Goal: Transaction & Acquisition: Purchase product/service

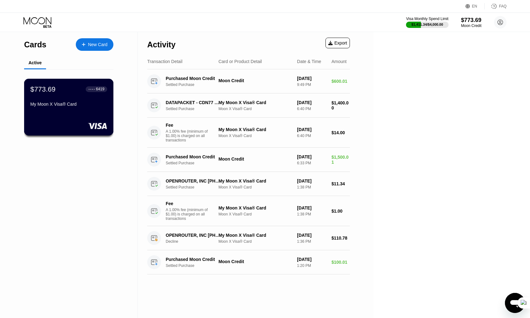
click at [82, 117] on div "$773.69 ● ● ● ● 6419 My Moon X Visa® Card" at bounding box center [69, 107] width 90 height 57
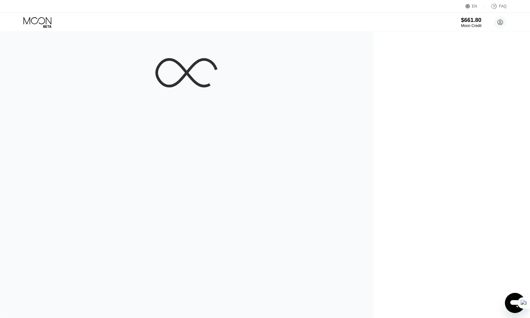
click at [240, 16] on div "$661.80 Moon Credit [EMAIL_ADDRESS][DOMAIN_NAME]  Home Settings Support Career…" at bounding box center [265, 22] width 530 height 19
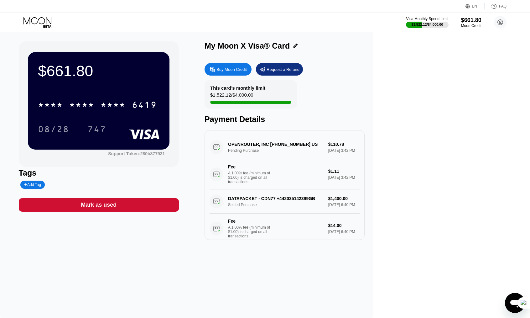
click at [169, 18] on div "Visa Monthly Spend Limit $1,522.12 / $4,000.00 $661.80 Moon Credit jimmyc8888@g…" at bounding box center [265, 22] width 530 height 19
click at [364, 69] on div "Buy Moon Credit Request a Refund" at bounding box center [284, 69] width 160 height 13
click at [251, 75] on div "Buy Moon Credit" at bounding box center [227, 69] width 47 height 13
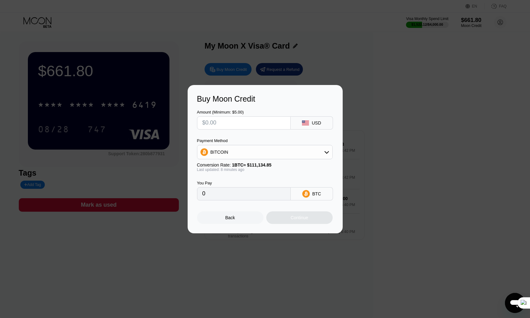
click at [287, 153] on div "BITCOIN" at bounding box center [264, 152] width 135 height 13
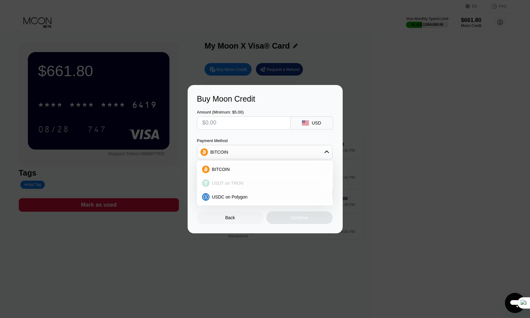
click at [224, 184] on span "USDT on TRON" at bounding box center [228, 182] width 32 height 5
type input "0.00"
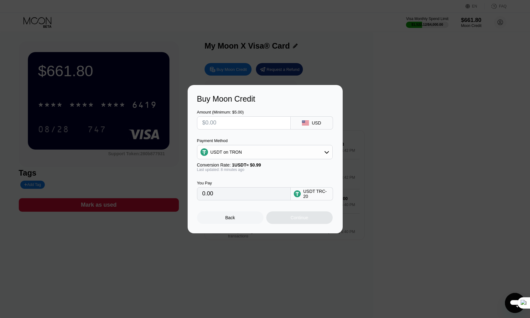
click at [232, 124] on input "text" at bounding box center [243, 122] width 83 height 13
type input "$10"
type input "10.10"
type input "$100"
type input "101.01"
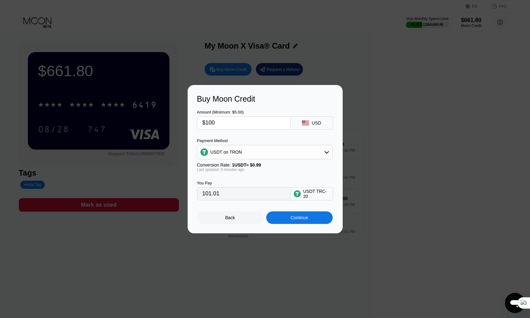
type input "$100"
click at [414, 121] on div "Buy Moon Credit Amount (Minimum: $5.00) $100 USD Payment Method USDT on TRON Co…" at bounding box center [265, 159] width 530 height 148
click at [225, 218] on div "Back" at bounding box center [230, 217] width 66 height 13
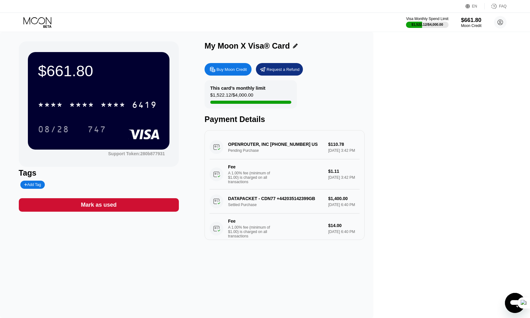
click at [364, 94] on div "This card’s monthly limit $1,522.12 / $4,000.00 Payment Details" at bounding box center [284, 102] width 160 height 44
